Goal: Transaction & Acquisition: Purchase product/service

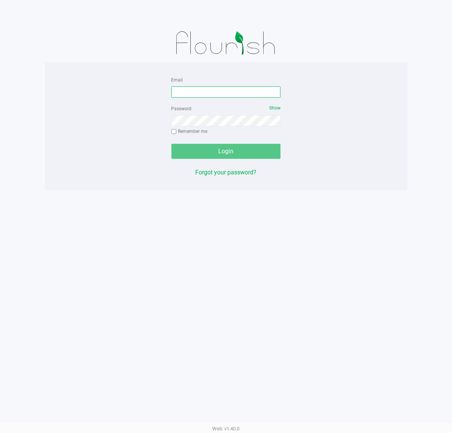
click at [190, 93] on input "Email" at bounding box center [225, 91] width 109 height 11
type input "[EMAIL_ADDRESS][DOMAIN_NAME]"
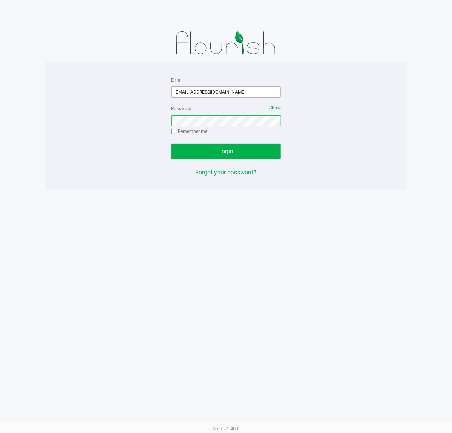
click at [171, 144] on button "Login" at bounding box center [225, 151] width 109 height 15
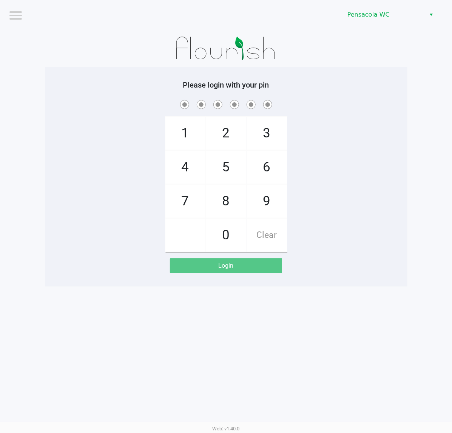
click at [312, 137] on div "1 4 7 2 5 8 0 3 6 9 Clear" at bounding box center [226, 176] width 362 height 154
checkbox input "true"
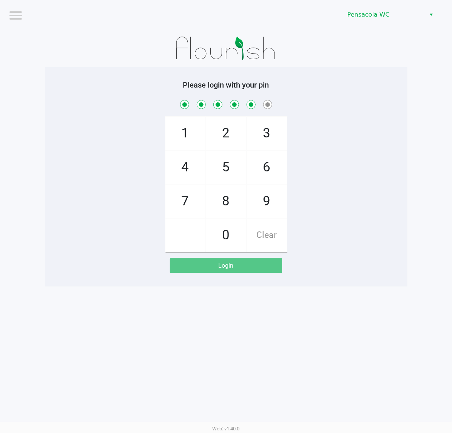
checkbox input "true"
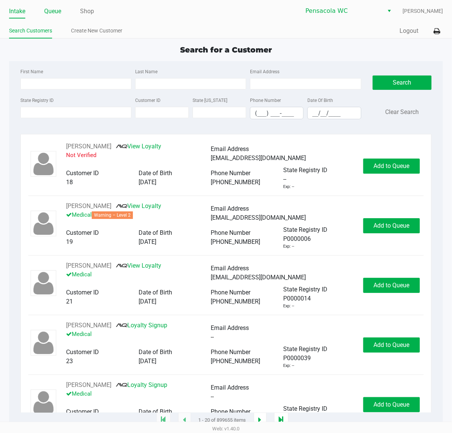
click at [56, 11] on link "Queue" at bounding box center [52, 11] width 17 height 11
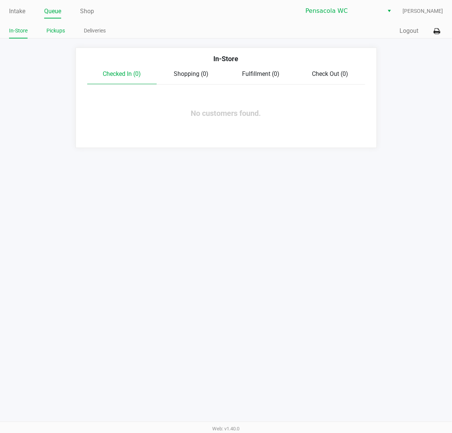
click at [55, 32] on link "Pickups" at bounding box center [55, 30] width 18 height 9
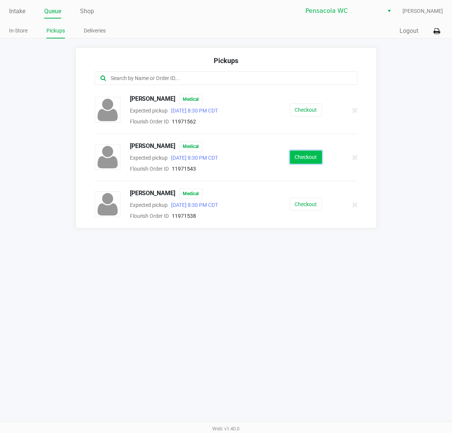
click at [302, 156] on button "Checkout" at bounding box center [306, 157] width 32 height 13
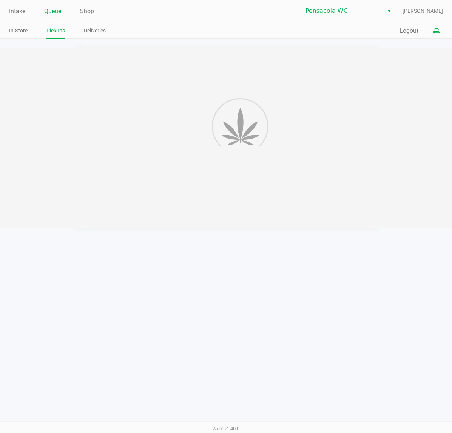
click at [439, 37] on button at bounding box center [436, 31] width 12 height 14
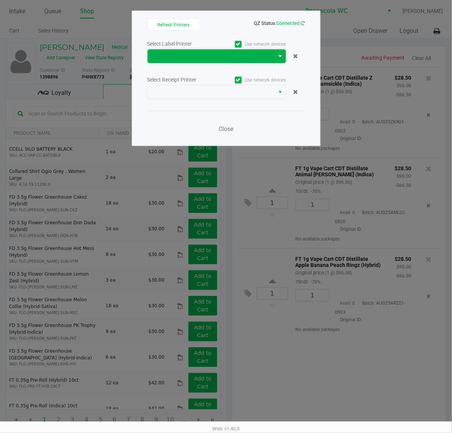
click at [246, 58] on span at bounding box center [211, 56] width 118 height 9
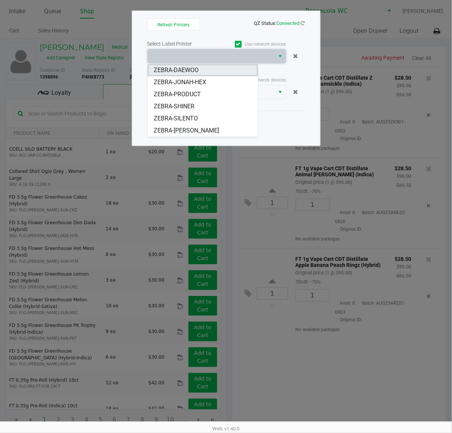
click at [228, 72] on li "ZEBRA-DAEWOO" at bounding box center [203, 70] width 110 height 12
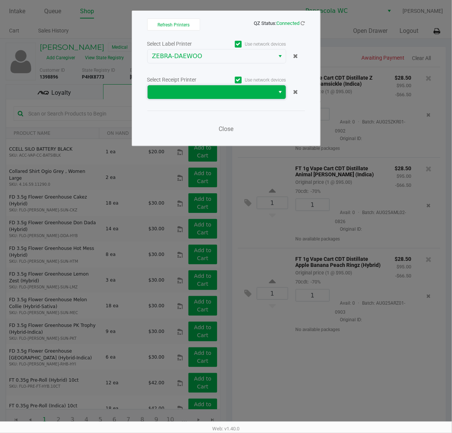
click at [220, 92] on span at bounding box center [211, 92] width 118 height 9
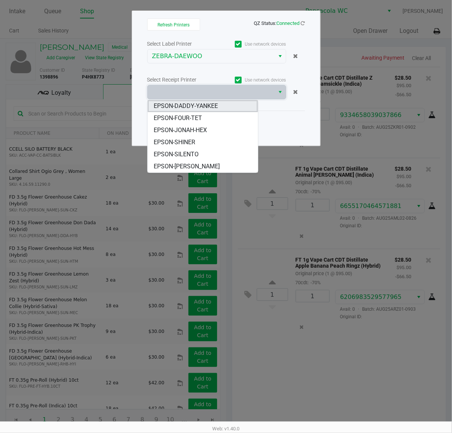
click at [205, 108] on span "EPSON-DADDY-YANKEE" at bounding box center [186, 106] width 64 height 9
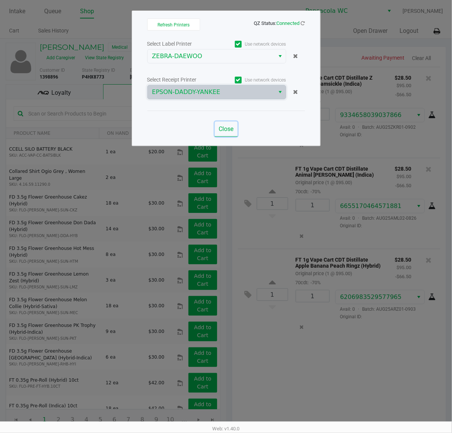
click at [223, 125] on button "Close" at bounding box center [226, 129] width 23 height 15
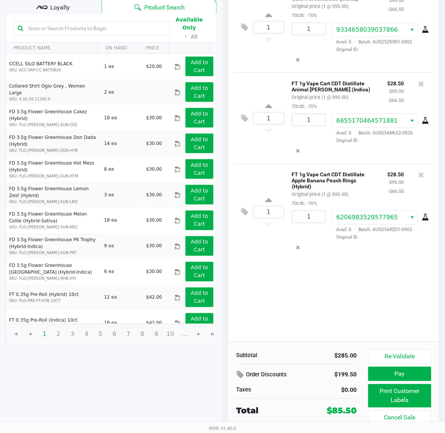
scroll to position [87, 0]
click at [385, 370] on button "Pay" at bounding box center [399, 374] width 63 height 14
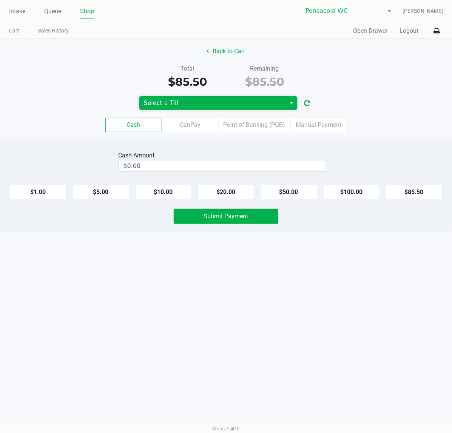
click at [209, 107] on span "Select a Till" at bounding box center [213, 103] width 138 height 9
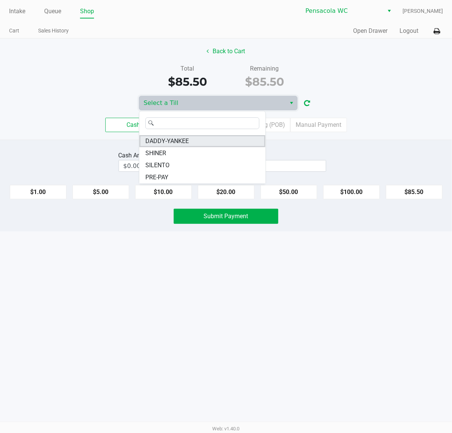
click at [184, 140] on span "DADDY-YANKEE" at bounding box center [166, 141] width 43 height 9
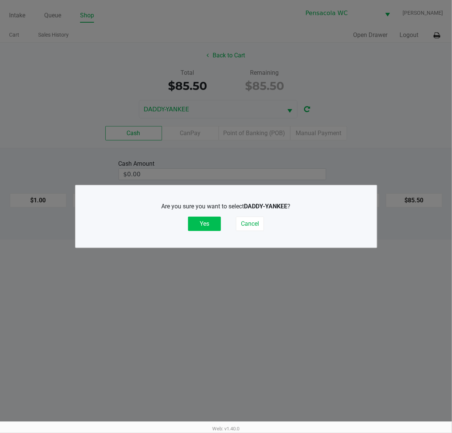
click at [202, 219] on button "Yes" at bounding box center [204, 224] width 33 height 14
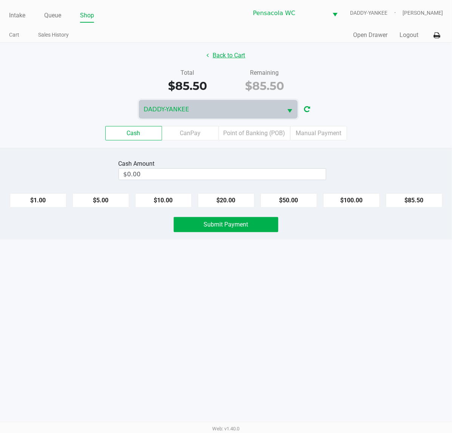
click at [233, 60] on button "Back to Cart" at bounding box center [226, 55] width 48 height 14
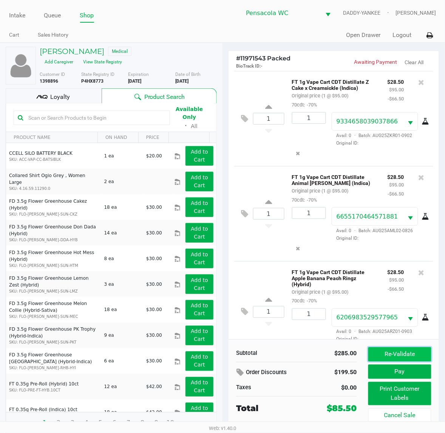
click at [370, 357] on button "Re-Validate" at bounding box center [399, 354] width 63 height 14
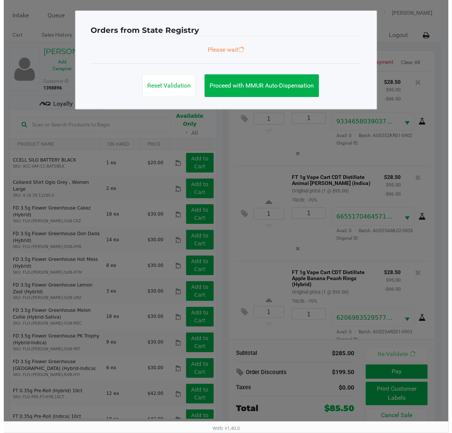
scroll to position [28, 0]
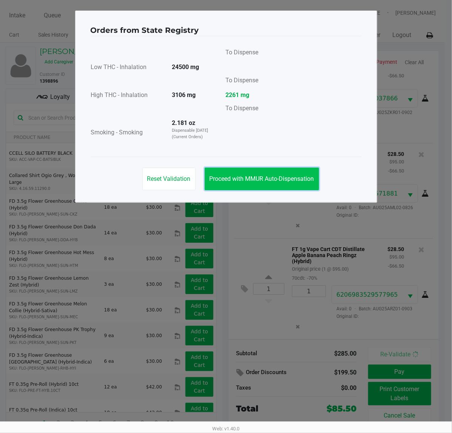
click at [253, 176] on span "Proceed with MMUR Auto-Dispensation" at bounding box center [261, 178] width 105 height 7
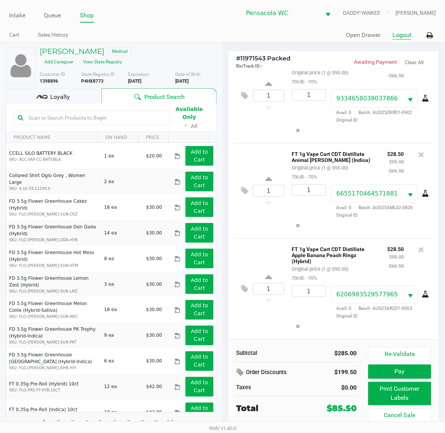
click at [400, 36] on button "Logout" at bounding box center [401, 35] width 19 height 9
